Goal: Transaction & Acquisition: Purchase product/service

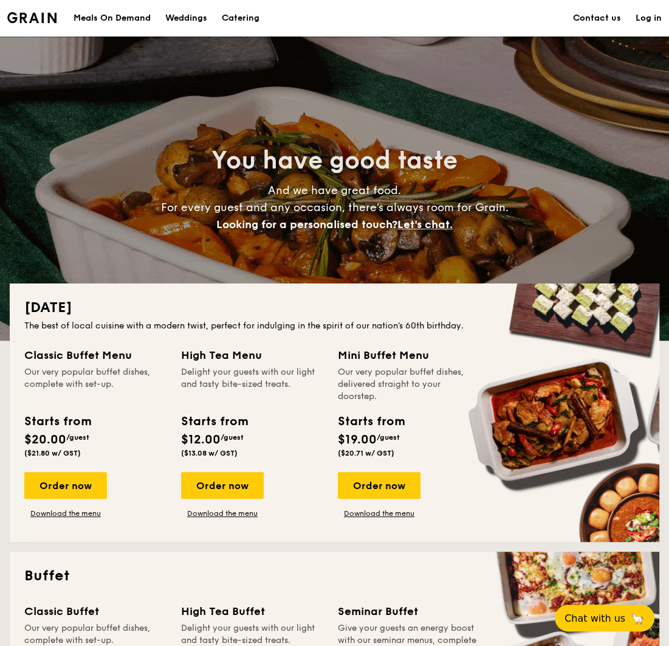
click at [128, 18] on div "Meals On Demand" at bounding box center [112, 18] width 77 height 36
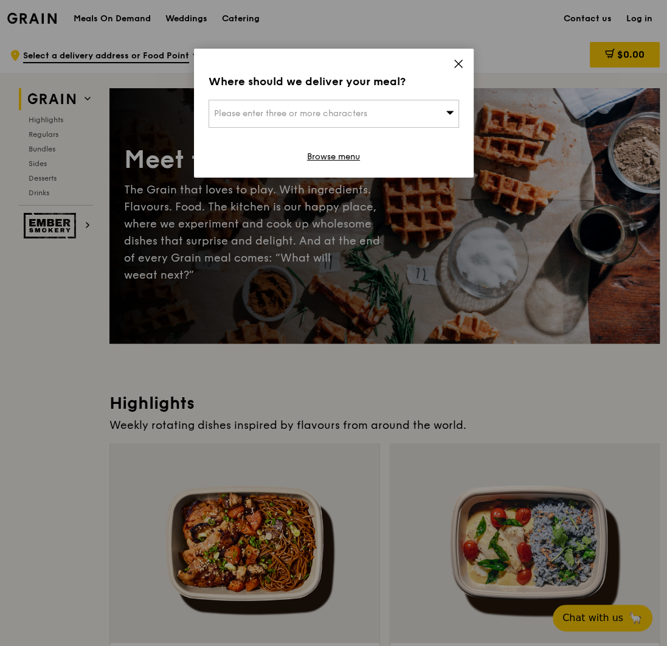
click at [319, 112] on span "Please enter three or more characters" at bounding box center [290, 113] width 153 height 10
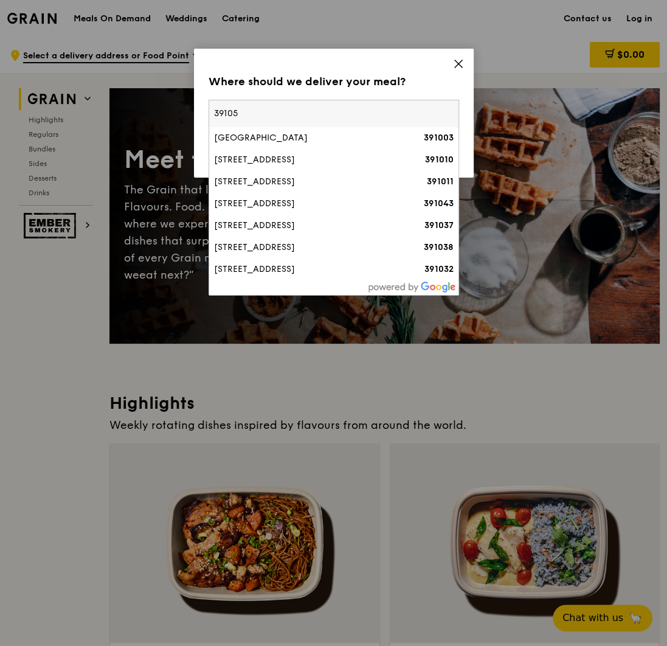
type input "391056"
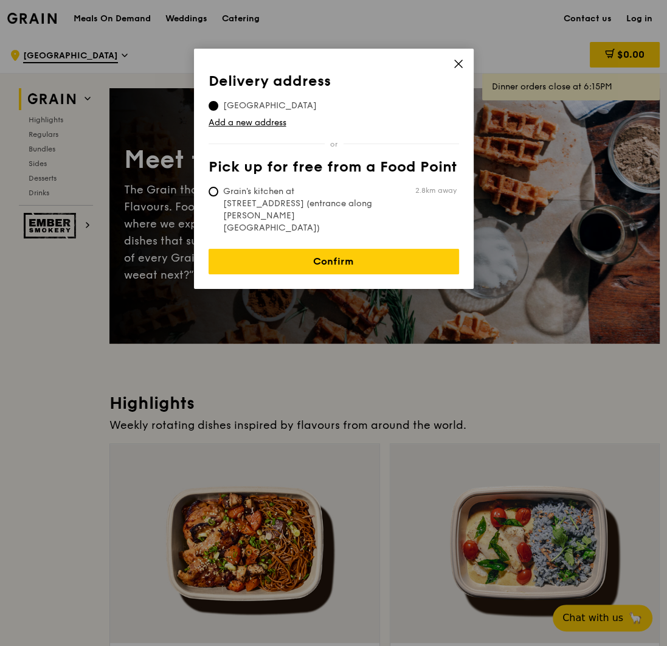
click at [457, 60] on icon at bounding box center [458, 63] width 11 height 11
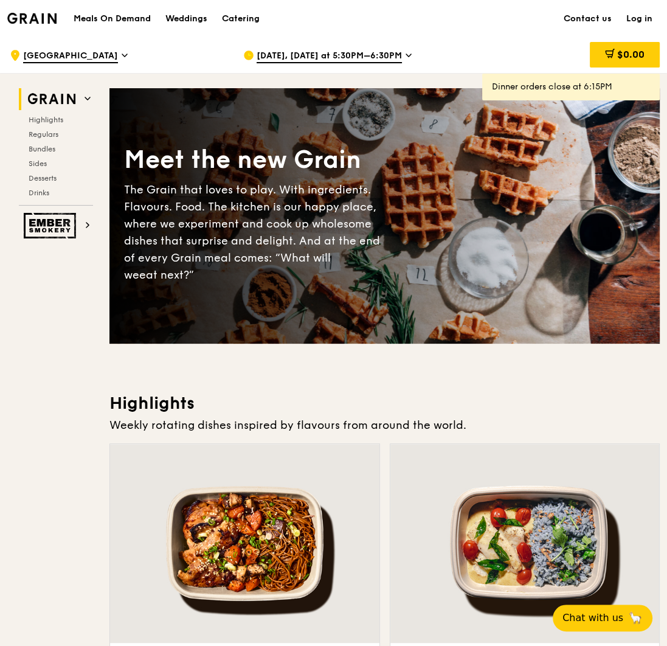
click at [70, 52] on span "[GEOGRAPHIC_DATA]" at bounding box center [70, 56] width 95 height 13
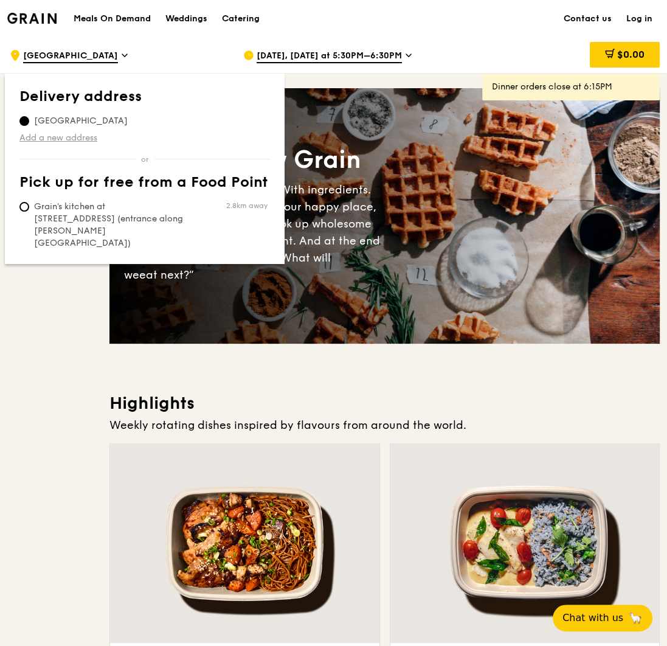
click at [57, 137] on link "Add a new address" at bounding box center [144, 138] width 250 height 12
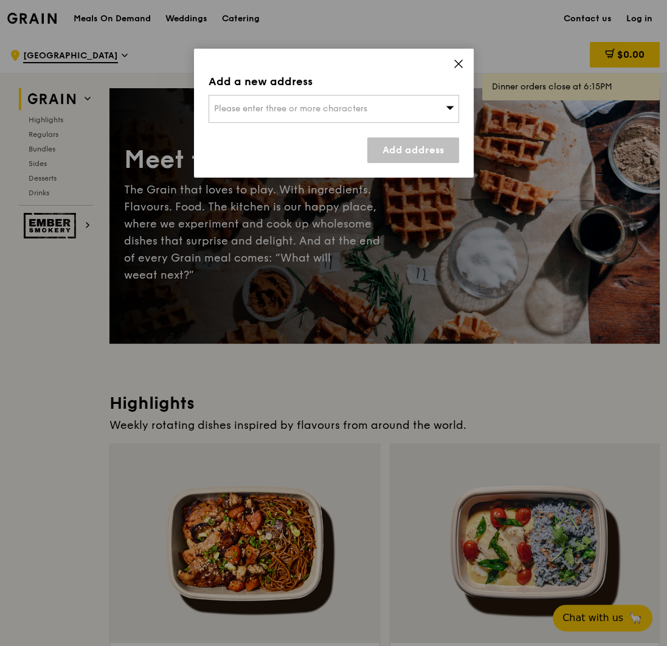
click at [266, 105] on span "Please enter three or more characters" at bounding box center [290, 108] width 153 height 10
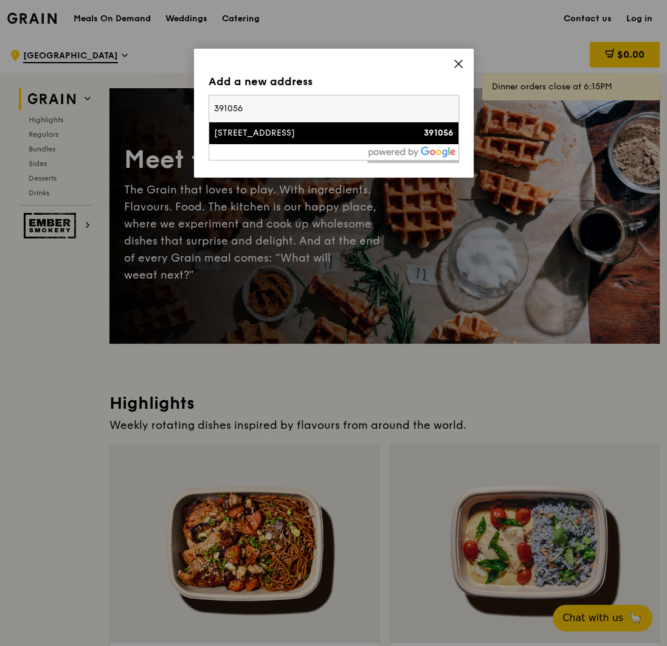
type input "391056"
click at [267, 137] on div "[STREET_ADDRESS]" at bounding box center [304, 133] width 180 height 12
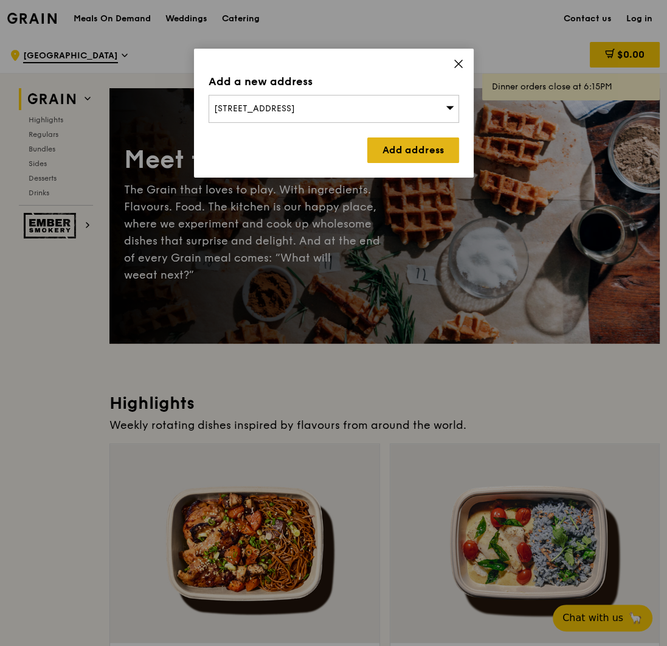
click at [411, 155] on link "Add address" at bounding box center [413, 150] width 92 height 26
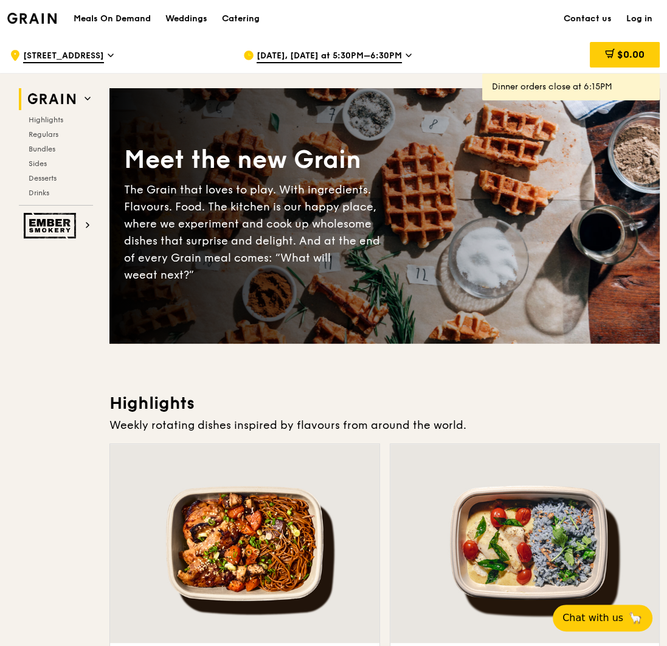
click at [372, 56] on span "[DATE], [DATE] at 5:30PM–6:30PM" at bounding box center [329, 56] width 145 height 13
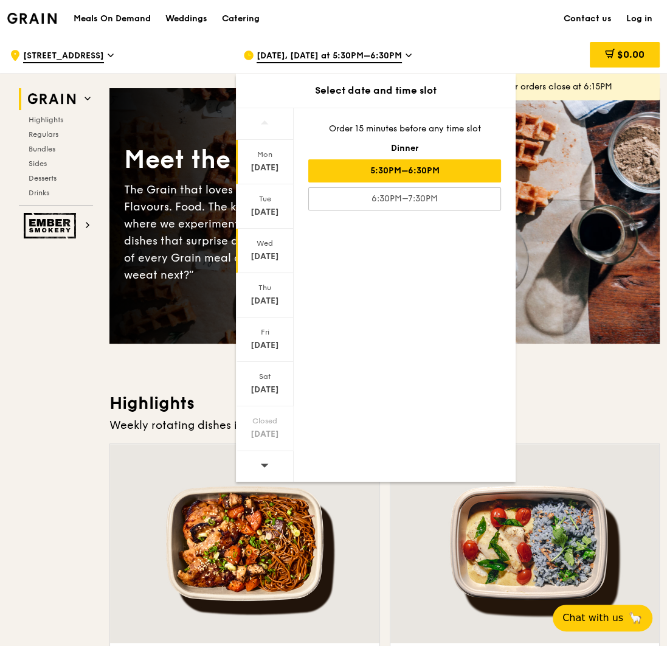
click at [275, 250] on div "[DATE]" at bounding box center [265, 256] width 54 height 12
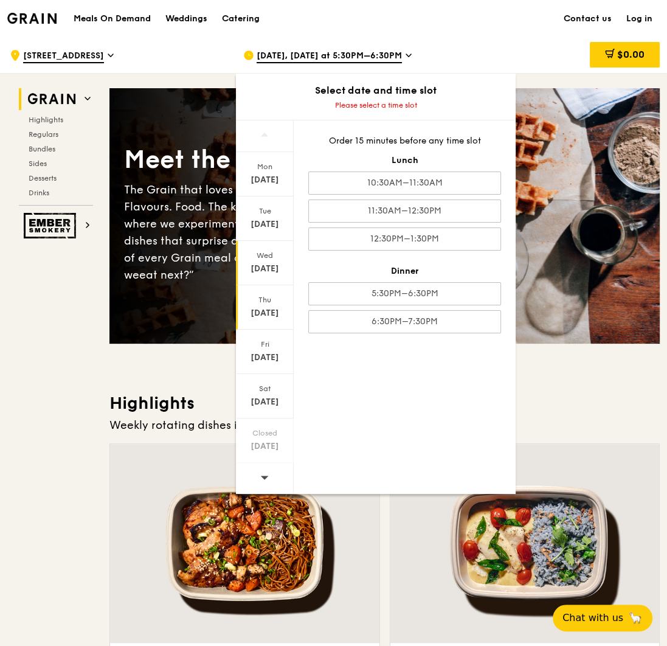
click at [269, 310] on div "[DATE]" at bounding box center [265, 313] width 54 height 12
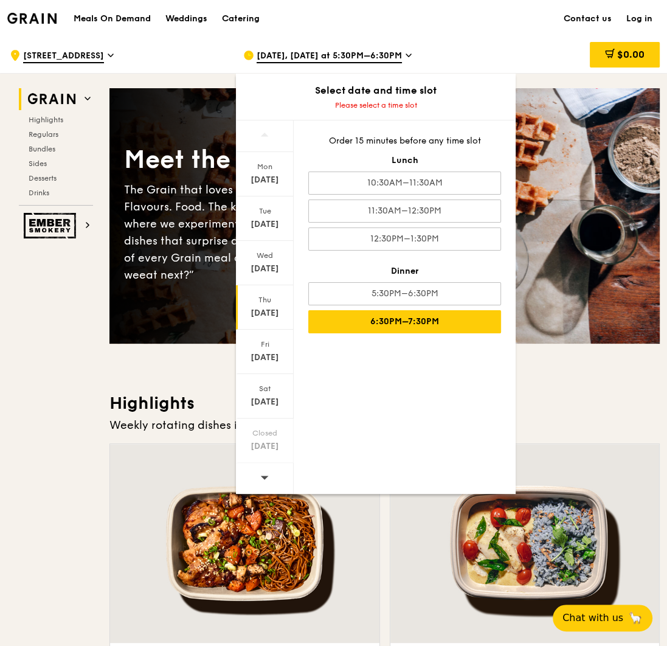
click at [410, 321] on div "6:30PM–7:30PM" at bounding box center [404, 321] width 193 height 23
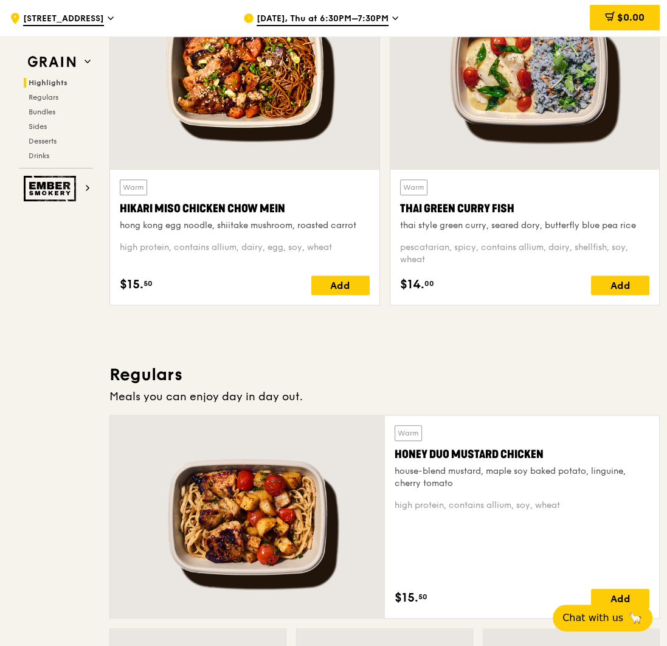
scroll to position [474, 0]
